Goal: Navigation & Orientation: Find specific page/section

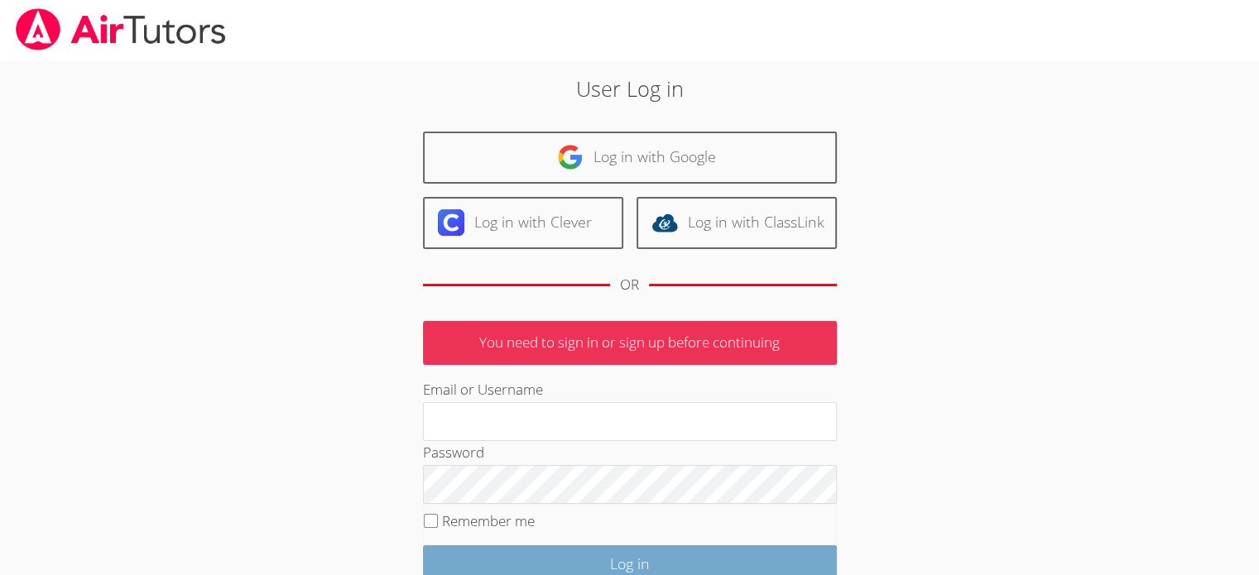
type input "maireasha@yahoo.com"
click at [622, 561] on input "Log in" at bounding box center [630, 564] width 414 height 39
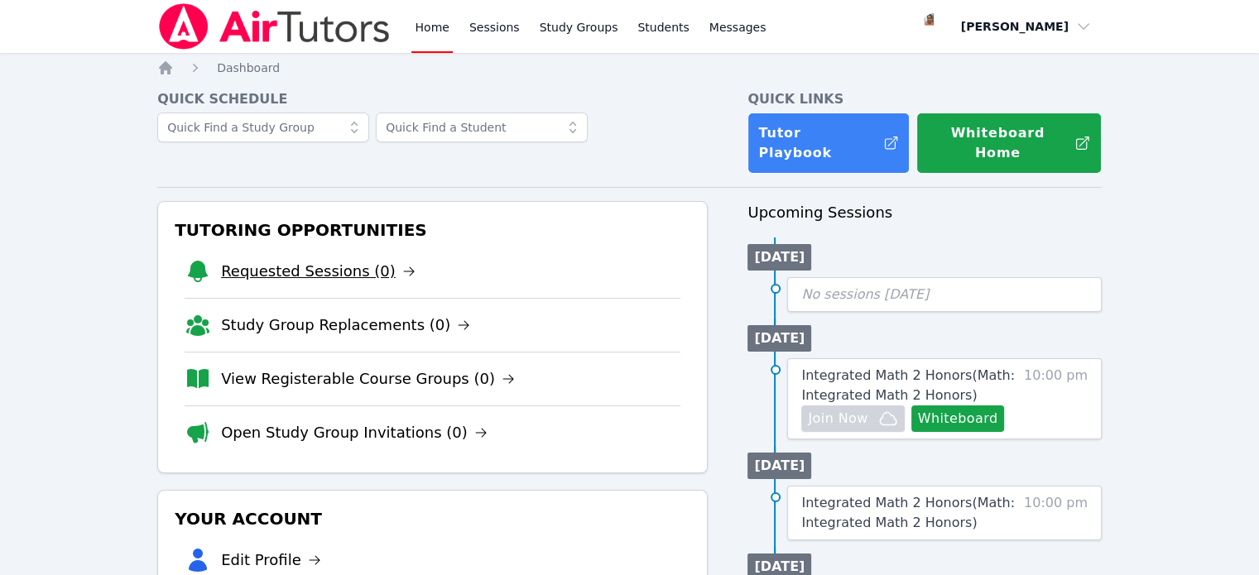
click at [245, 260] on link "Requested Sessions (0)" at bounding box center [318, 271] width 194 height 23
click at [271, 367] on link "View Registerable Course Groups (0)" at bounding box center [368, 378] width 294 height 23
